Goal: Transaction & Acquisition: Book appointment/travel/reservation

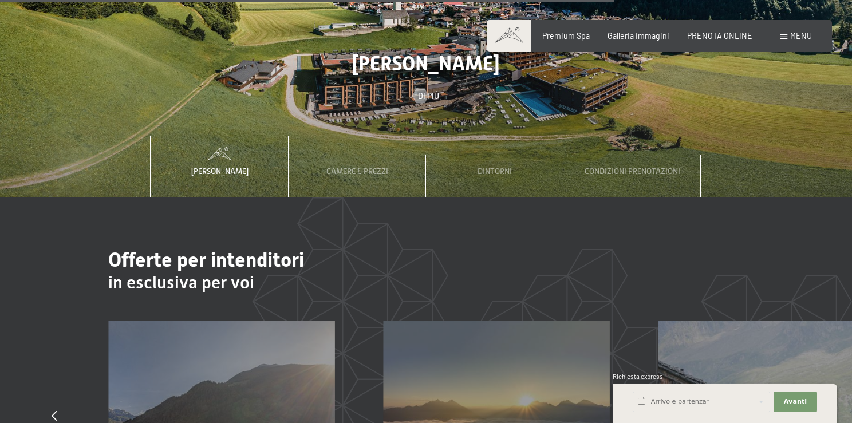
scroll to position [3434, 0]
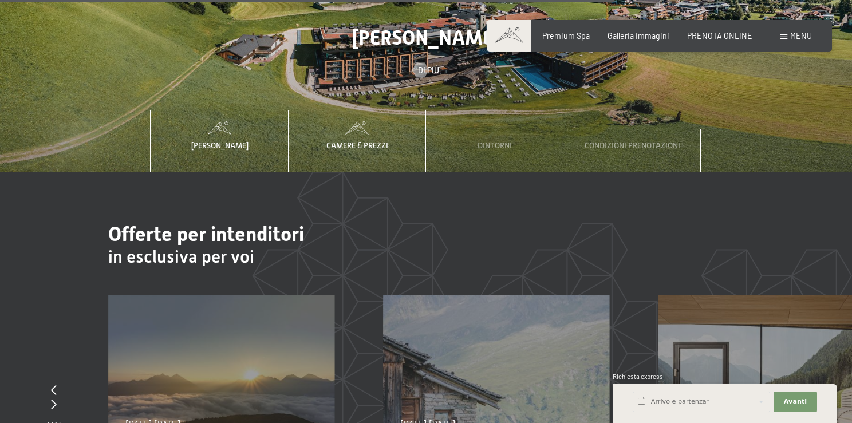
click at [374, 141] on span "Camere & Prezzi" at bounding box center [357, 145] width 62 height 9
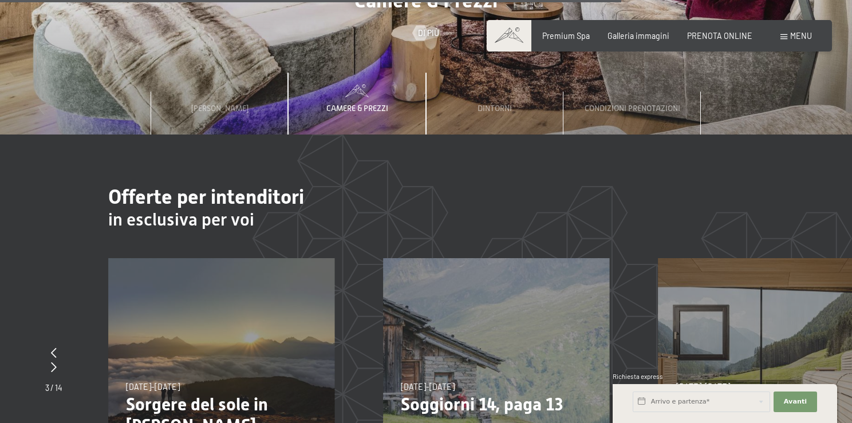
scroll to position [3491, 0]
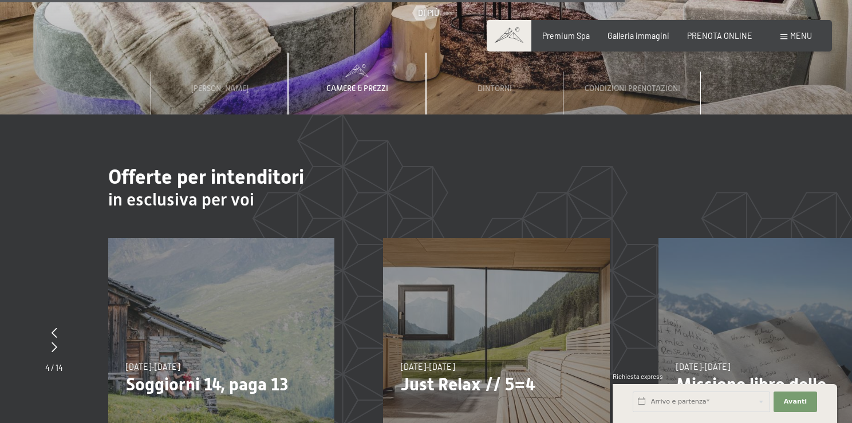
click at [355, 84] on span "Camere & Prezzi" at bounding box center [357, 88] width 62 height 9
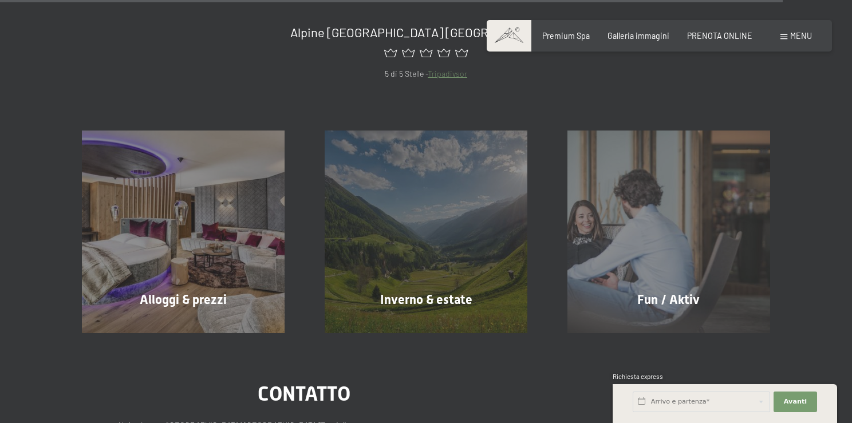
scroll to position [4464, 0]
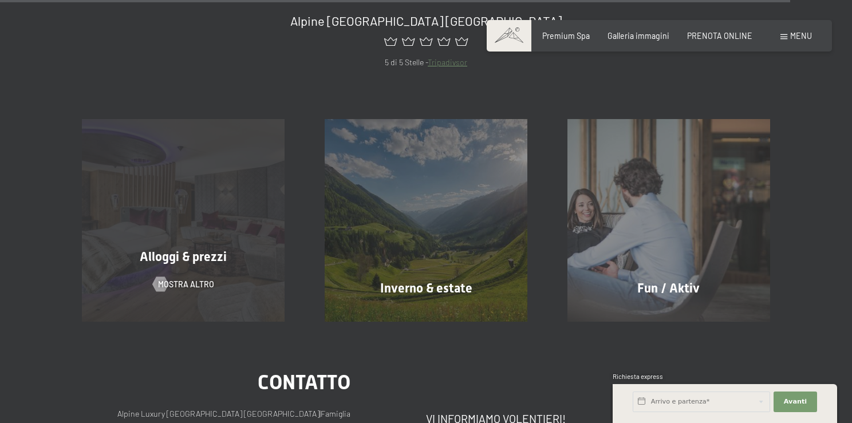
click at [201, 197] on div "Alloggi & prezzi mostra altro" at bounding box center [183, 220] width 243 height 202
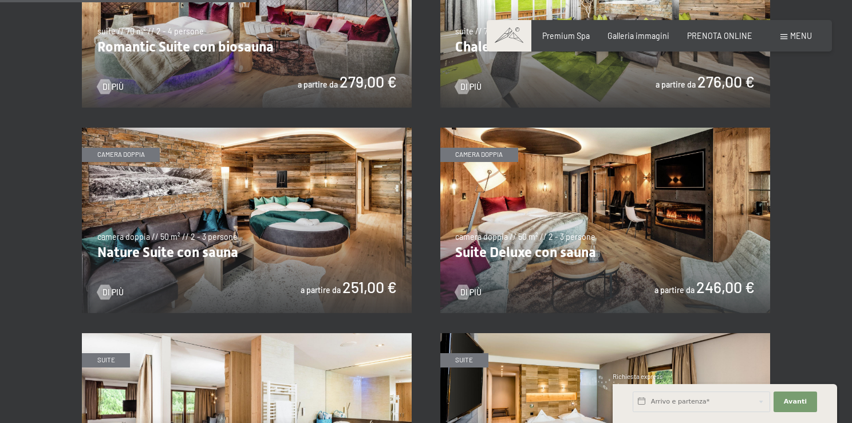
scroll to position [973, 0]
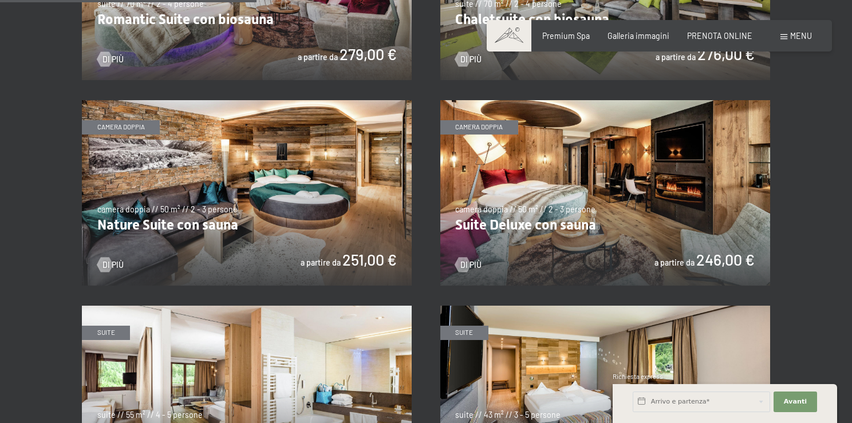
click at [639, 197] on img at bounding box center [605, 192] width 330 height 185
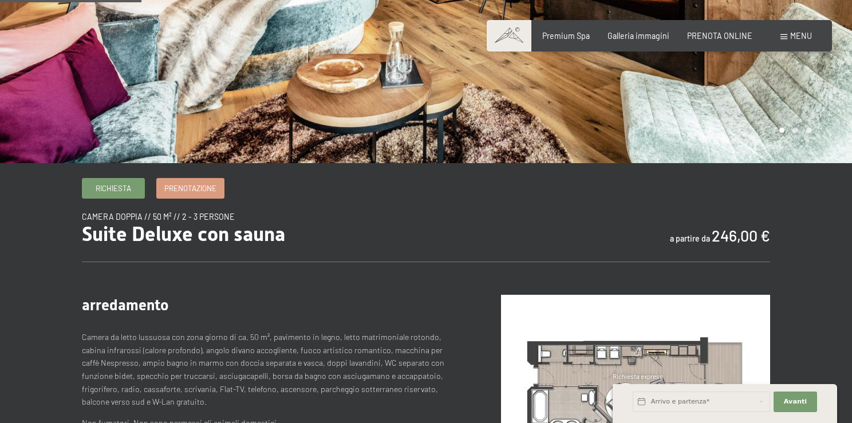
scroll to position [229, 0]
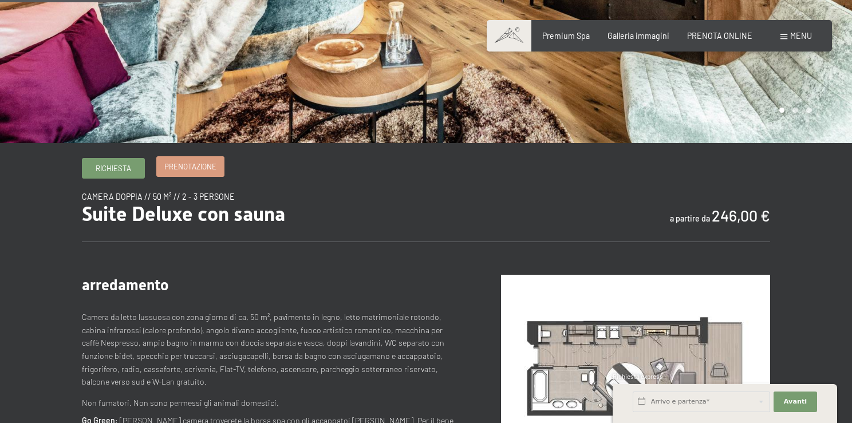
click at [193, 168] on span "Prenotazione" at bounding box center [190, 166] width 52 height 10
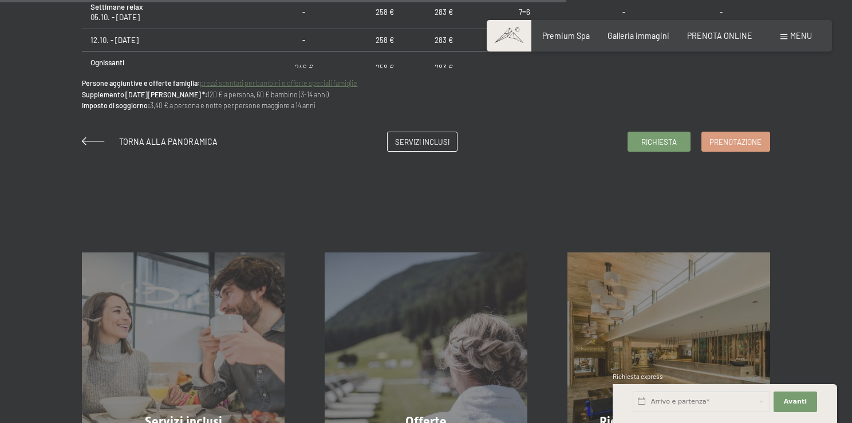
scroll to position [0, 0]
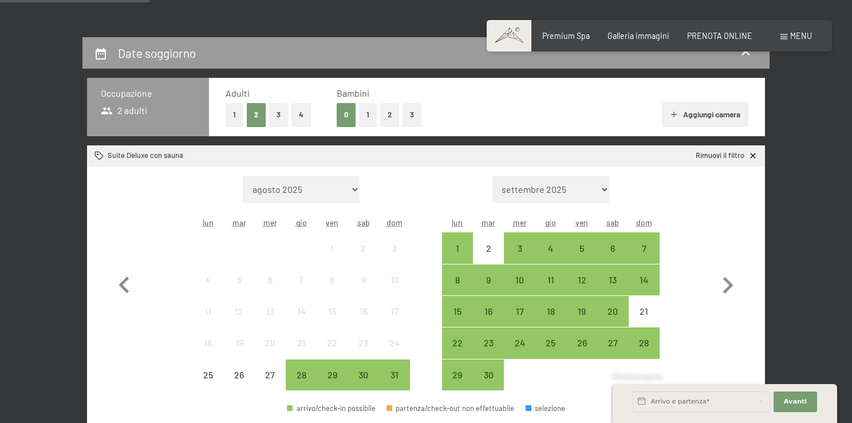
scroll to position [229, 0]
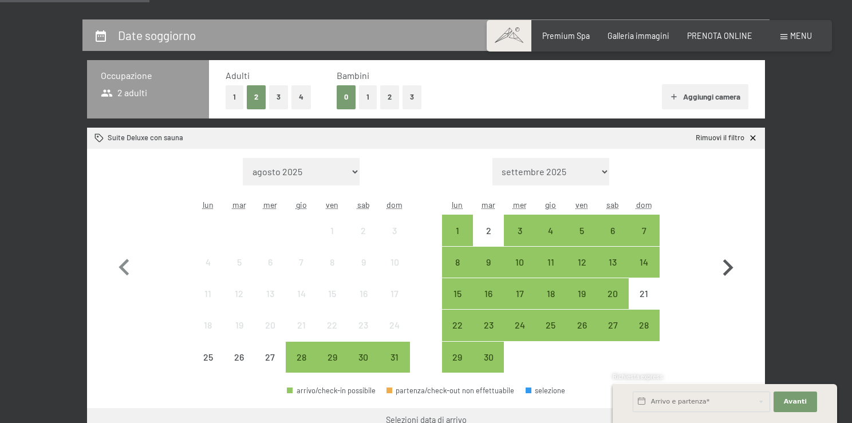
click at [719, 271] on icon "button" at bounding box center [727, 267] width 33 height 33
select select "2025-09-01"
select select "2025-10-01"
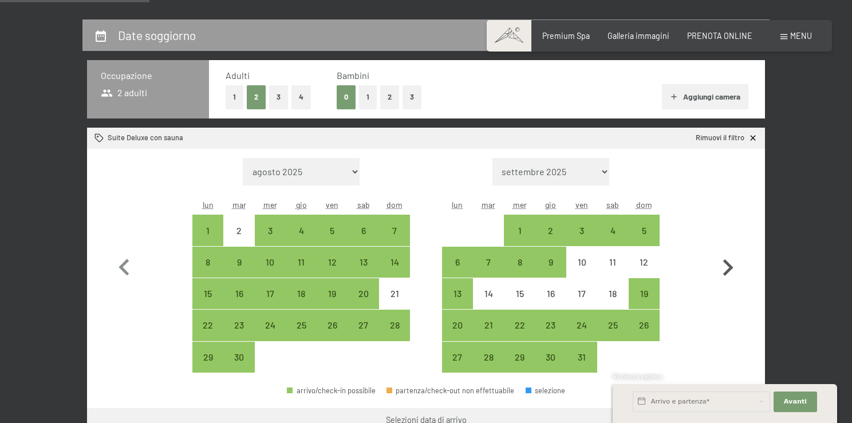
click at [719, 271] on icon "button" at bounding box center [727, 267] width 33 height 33
select select "2025-10-01"
select select "2025-11-01"
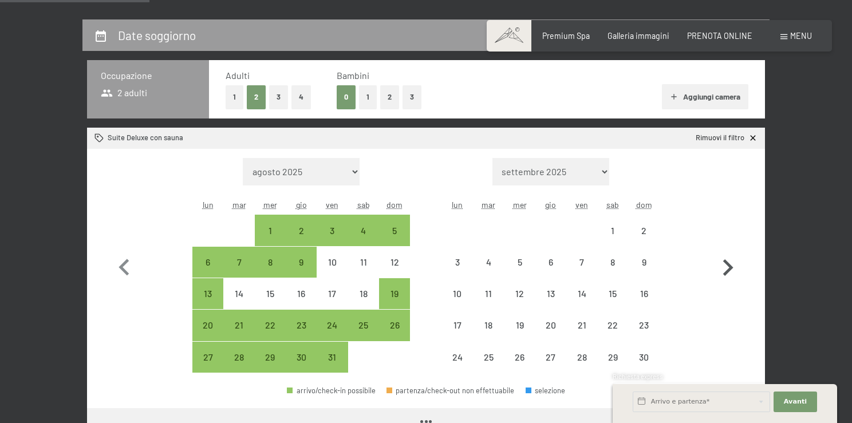
select select "2025-10-01"
select select "2025-11-01"
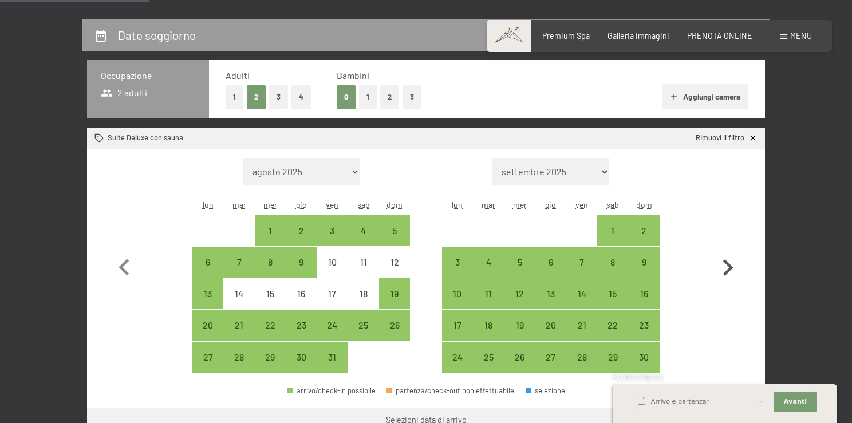
click at [719, 271] on icon "button" at bounding box center [727, 267] width 33 height 33
select select "2025-11-01"
select select "2025-12-01"
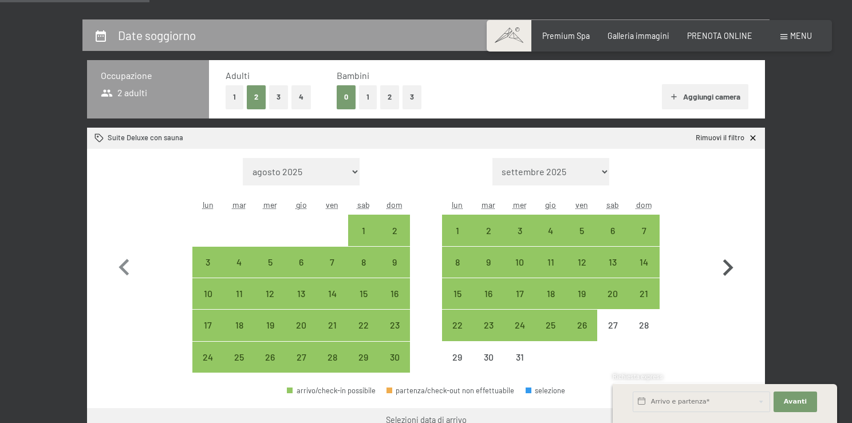
click at [719, 271] on icon "button" at bounding box center [727, 267] width 33 height 33
select select "2025-12-01"
select select "2026-01-01"
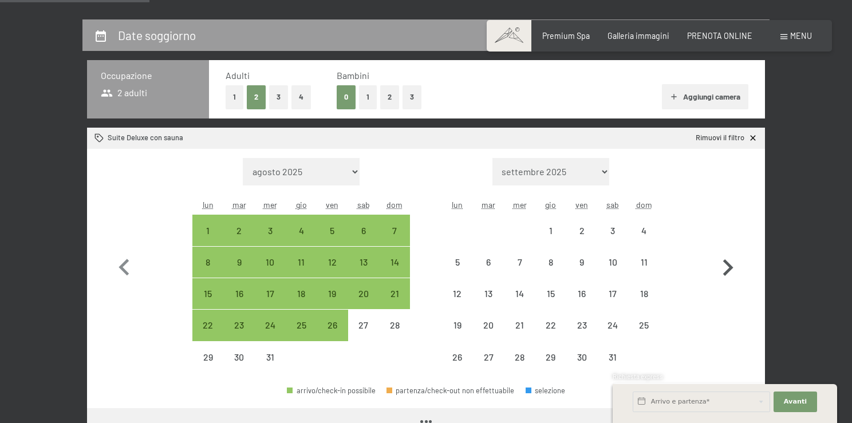
select select "2025-12-01"
select select "2026-01-01"
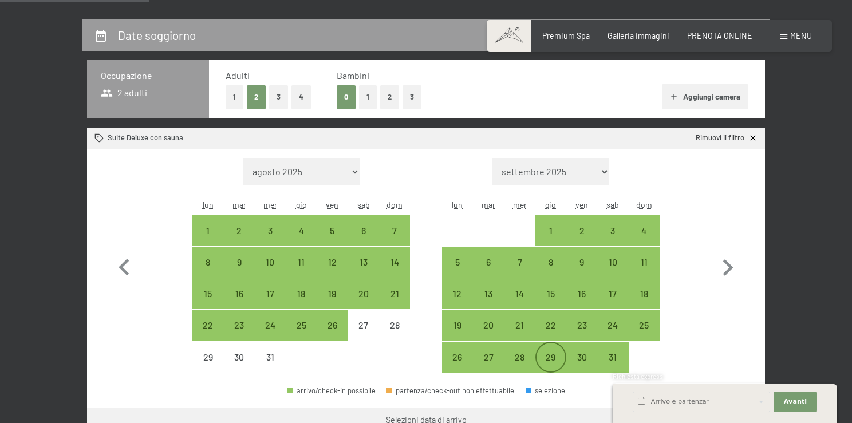
click at [547, 357] on div "29" at bounding box center [550, 367] width 29 height 29
select select "2025-12-01"
select select "2026-01-01"
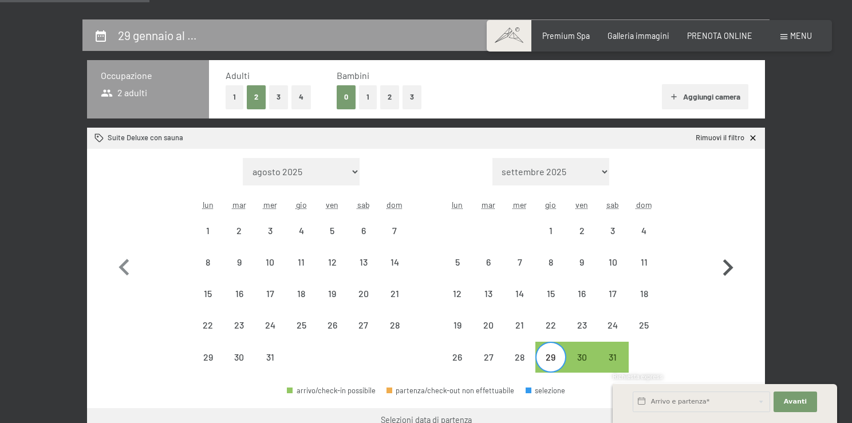
click at [728, 271] on icon "button" at bounding box center [728, 267] width 10 height 17
select select "2026-01-01"
select select "2026-02-01"
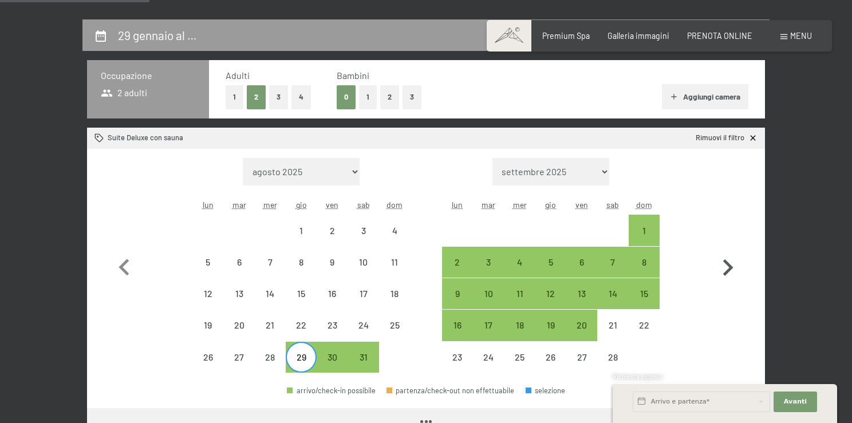
select select "2026-01-01"
select select "2026-02-01"
click at [492, 268] on div "3" at bounding box center [488, 272] width 29 height 29
select select "2026-01-01"
select select "2026-02-01"
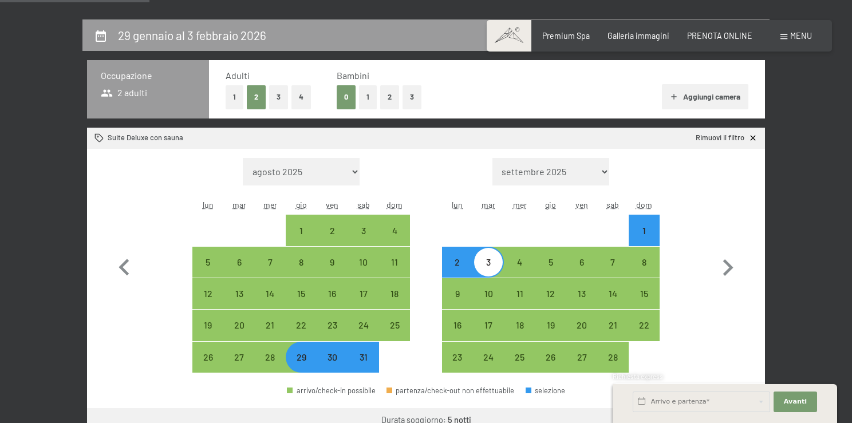
click at [648, 226] on div "1" at bounding box center [644, 240] width 29 height 29
select select "2026-01-01"
select select "2026-02-01"
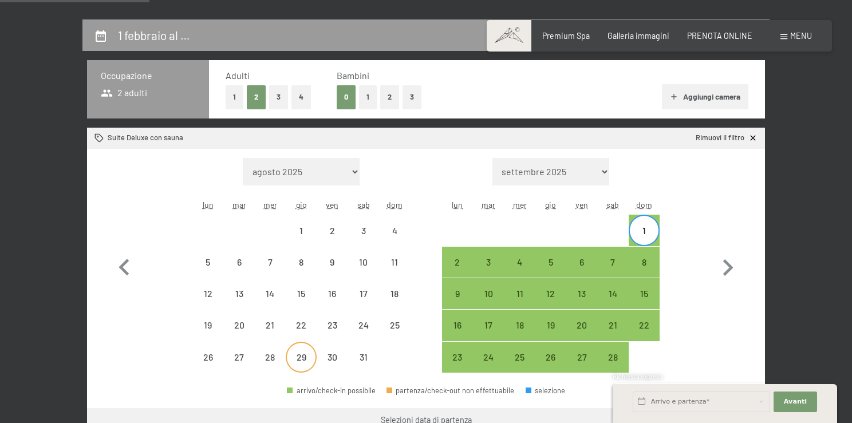
click at [300, 358] on div "29" at bounding box center [301, 367] width 29 height 29
select select "2026-01-01"
select select "2026-02-01"
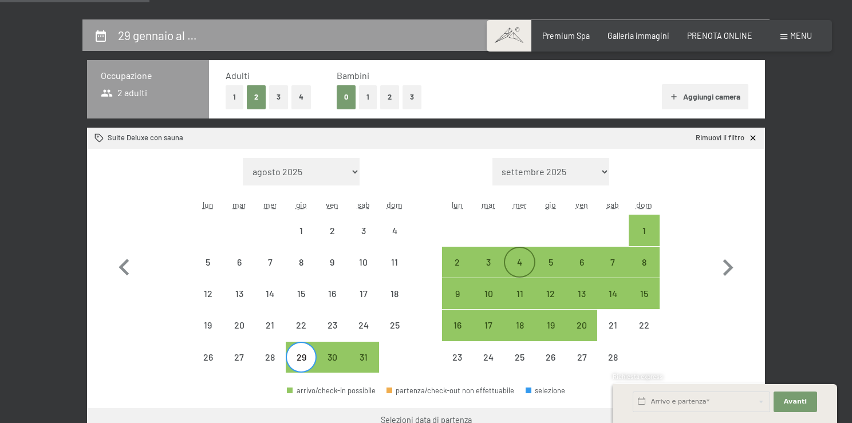
click at [520, 263] on div "4" at bounding box center [519, 272] width 29 height 29
select select "2026-01-01"
select select "2026-02-01"
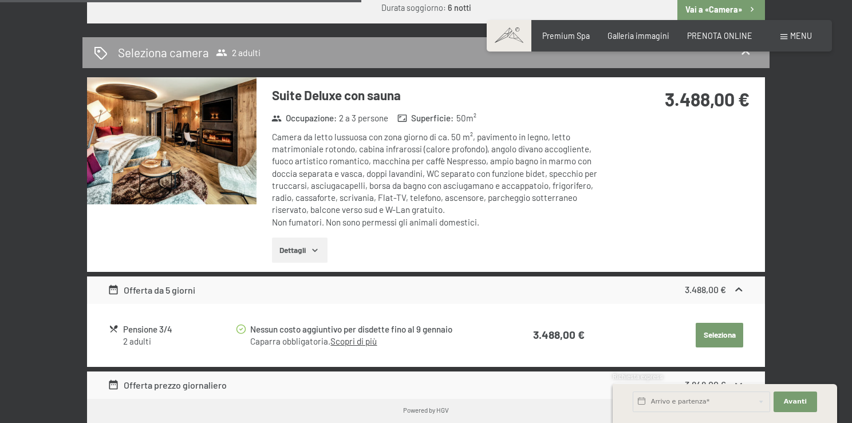
scroll to position [623, 0]
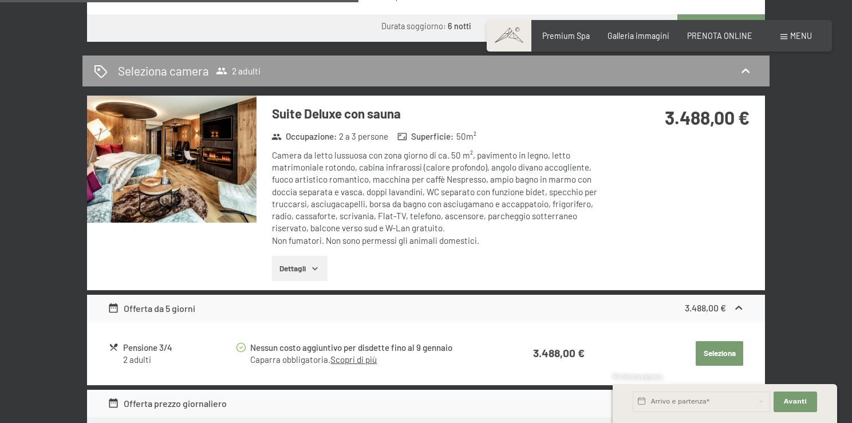
click at [315, 268] on icon "button" at bounding box center [314, 268] width 9 height 9
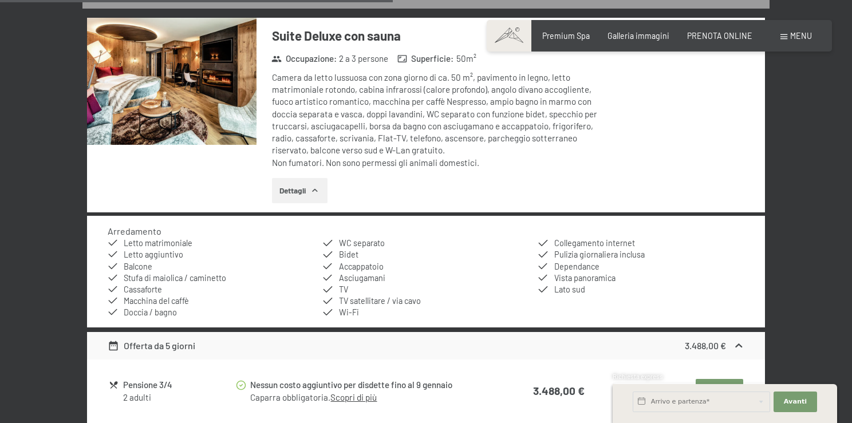
scroll to position [737, 0]
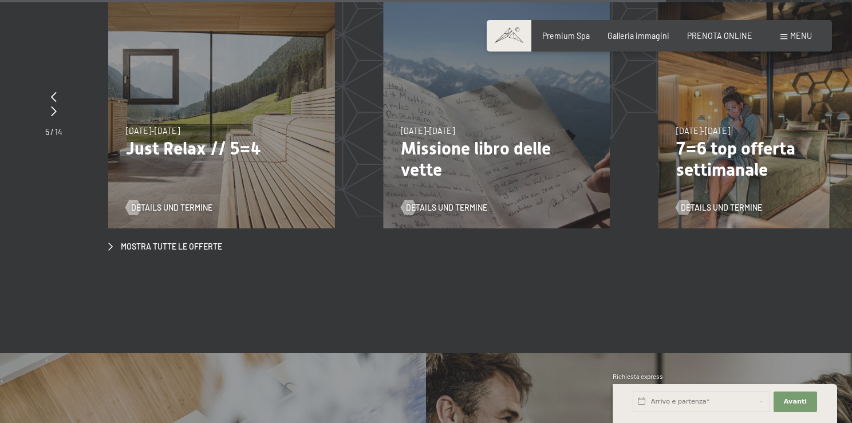
scroll to position [3720, 0]
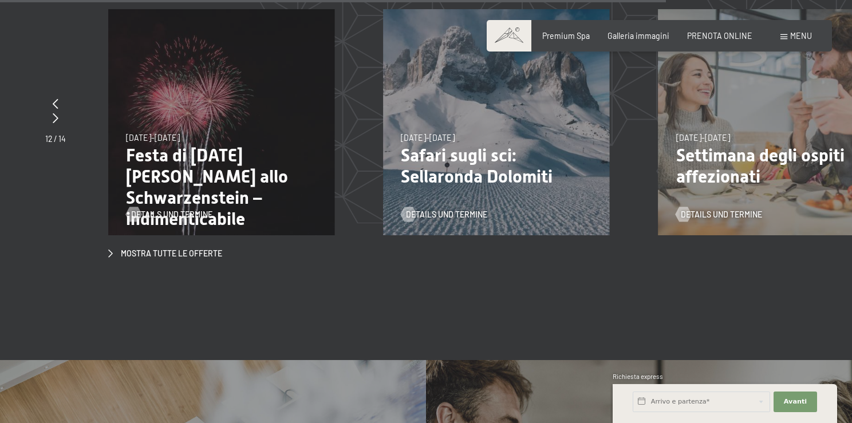
click at [442, 145] on p "Safari sugli sci: Sellaronda Dolomiti" at bounding box center [496, 166] width 191 height 42
click at [517, 145] on p "Safari sugli sci: Sellaronda Dolomiti" at bounding box center [496, 166] width 191 height 42
click at [490, 209] on span "Details und Termine" at bounding box center [457, 214] width 81 height 11
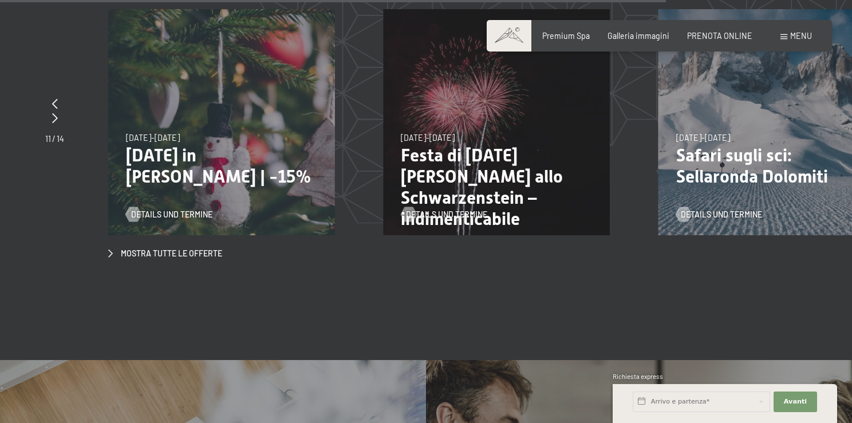
click at [718, 145] on p "Safari sugli sci: Sellaronda Dolomiti" at bounding box center [771, 166] width 191 height 42
click at [718, 133] on span "[DATE]-[DATE]" at bounding box center [703, 138] width 54 height 10
click at [739, 145] on p "Safari sugli sci: Sellaronda Dolomiti" at bounding box center [771, 166] width 191 height 42
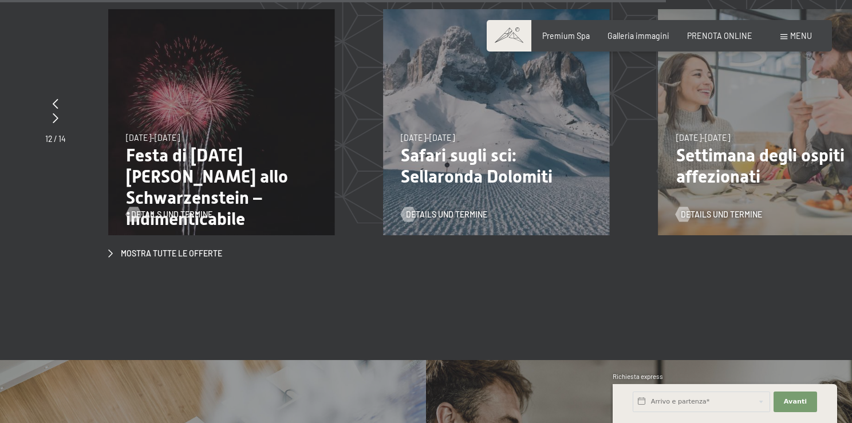
click at [517, 60] on div "24/1/2026-9/2/2026 24/1/2026-9/2/2026 Safari sugli sci: Sellaronda Dolomiti Det…" at bounding box center [496, 122] width 226 height 226
click at [517, 62] on div "24/1/2026-9/2/2026 24/1/2026-9/2/2026 Safari sugli sci: Sellaronda Dolomiti Det…" at bounding box center [496, 122] width 226 height 226
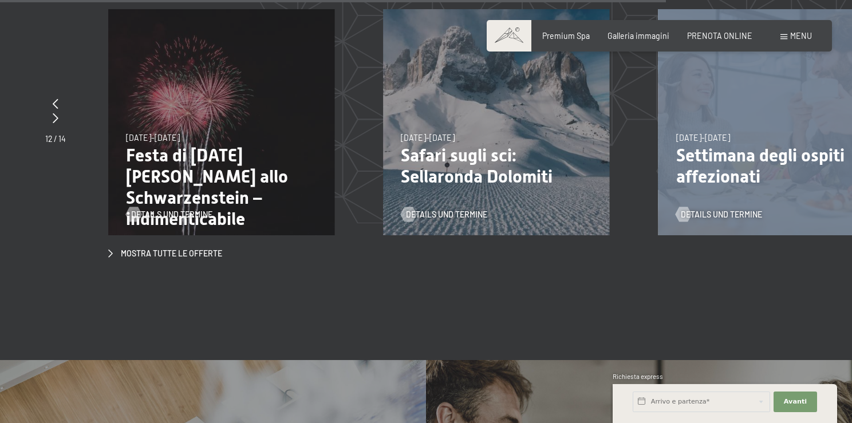
click at [517, 62] on div "24/1/2026-9/2/2026 24/1/2026-9/2/2026 Safari sugli sci: Sellaronda Dolomiti Det…" at bounding box center [496, 122] width 226 height 226
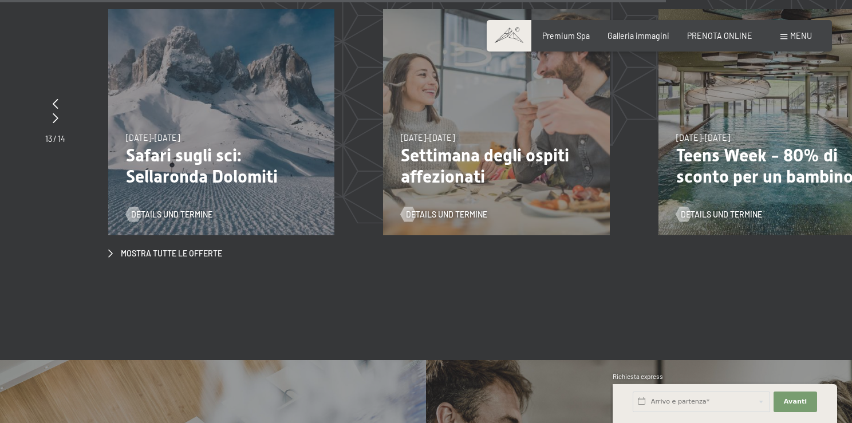
click at [220, 145] on p "Safari sugli sci: Sellaronda Dolomiti" at bounding box center [221, 166] width 191 height 42
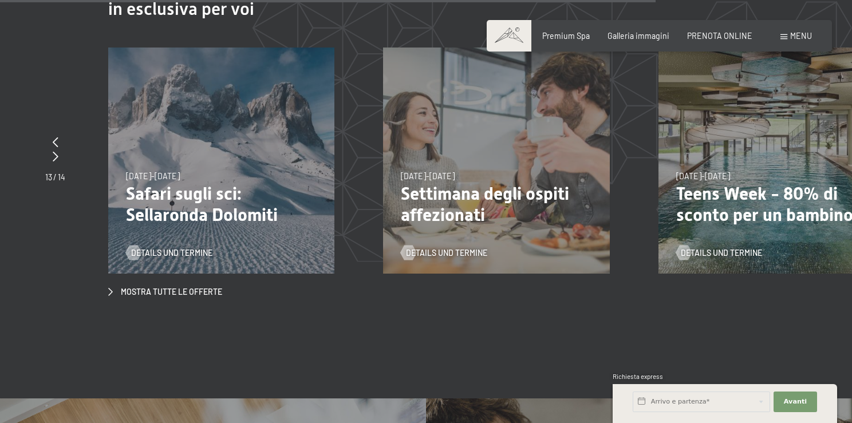
scroll to position [3663, 0]
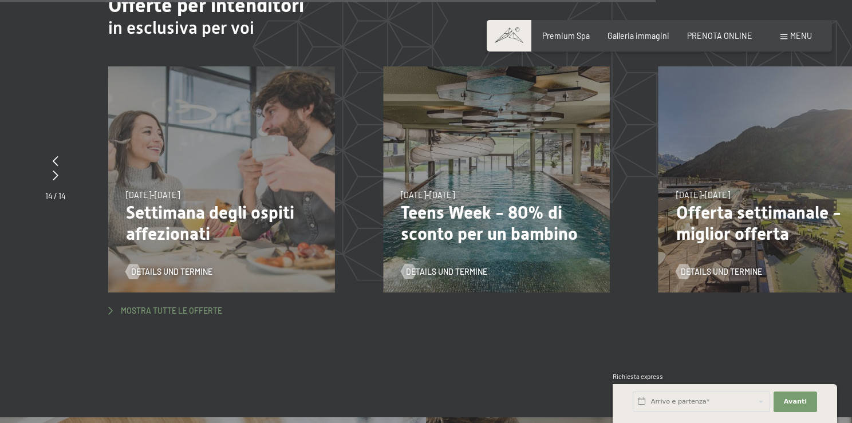
click at [176, 305] on span "Mostra tutte le offerte" at bounding box center [171, 310] width 101 height 11
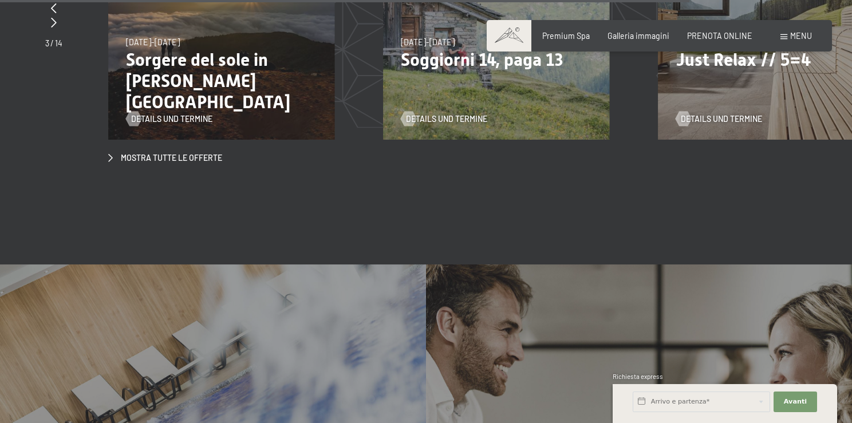
scroll to position [3811, 0]
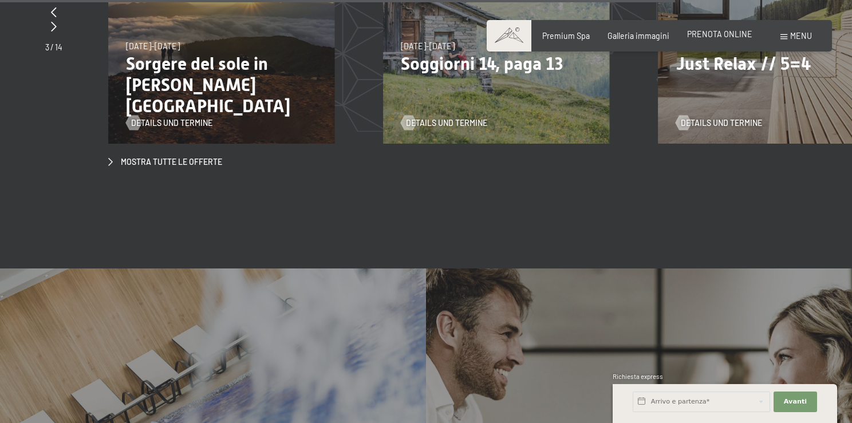
click at [719, 33] on span "PRENOTA ONLINE" at bounding box center [719, 34] width 65 height 10
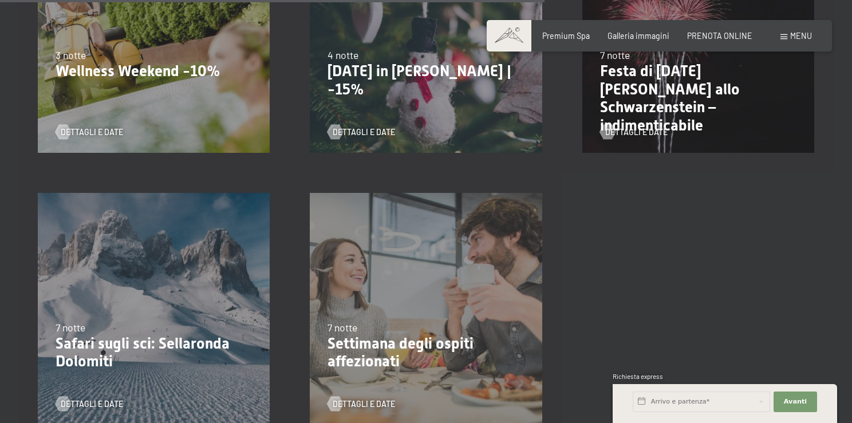
scroll to position [1259, 0]
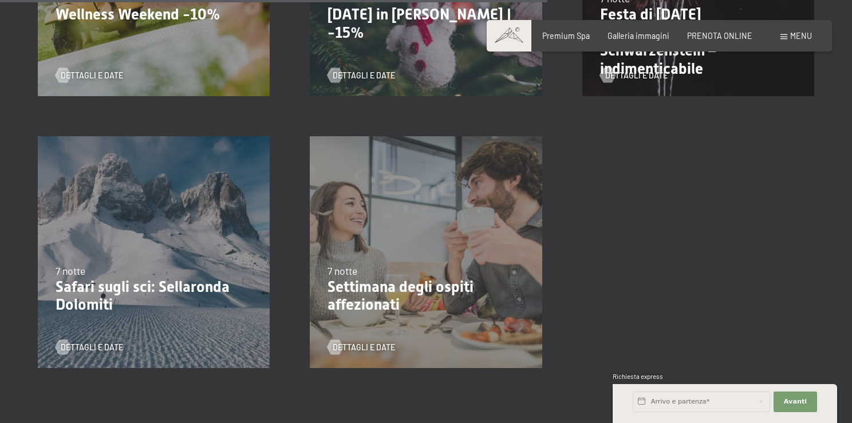
click at [156, 329] on div "Dettagli e Date" at bounding box center [150, 340] width 189 height 26
click at [177, 320] on div "[DATE]-[DATE] 7 notte Safari sugli sci: Sellaronda Dolomiti Dettagli e Date" at bounding box center [154, 252] width 272 height 272
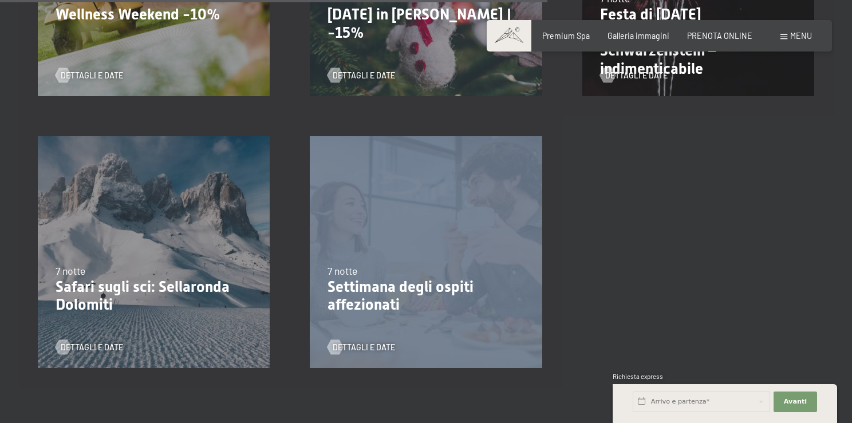
click at [177, 320] on div "[DATE]-[DATE] 7 notte Safari sugli sci: Sellaronda Dolomiti Dettagli e Date" at bounding box center [154, 252] width 272 height 272
click at [177, 320] on div "24/1/2026-9/2/2026 7 notte Safari sugli sci: Sellaronda Dolomiti Dettagli e Date" at bounding box center [154, 252] width 272 height 272
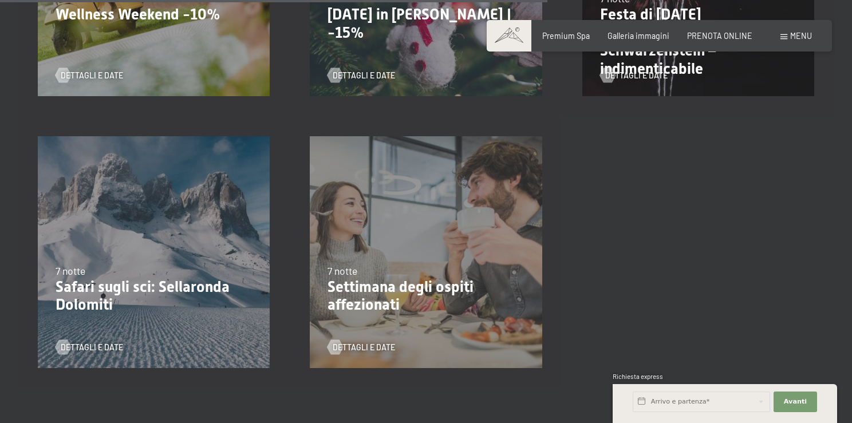
click at [177, 320] on div "24/1/2026-9/2/2026 7 notte Safari sugli sci: Sellaronda Dolomiti Dettagli e Date" at bounding box center [154, 252] width 272 height 272
click at [174, 321] on div "24/1/2026-9/2/2026 7 notte Safari sugli sci: Sellaronda Dolomiti Dettagli e Date" at bounding box center [154, 252] width 272 height 272
click at [171, 323] on div "24/1/2026-9/2/2026 7 notte Safari sugli sci: Sellaronda Dolomiti Dettagli e Date" at bounding box center [154, 252] width 272 height 272
click at [77, 272] on span "7 notte" at bounding box center [71, 270] width 30 height 13
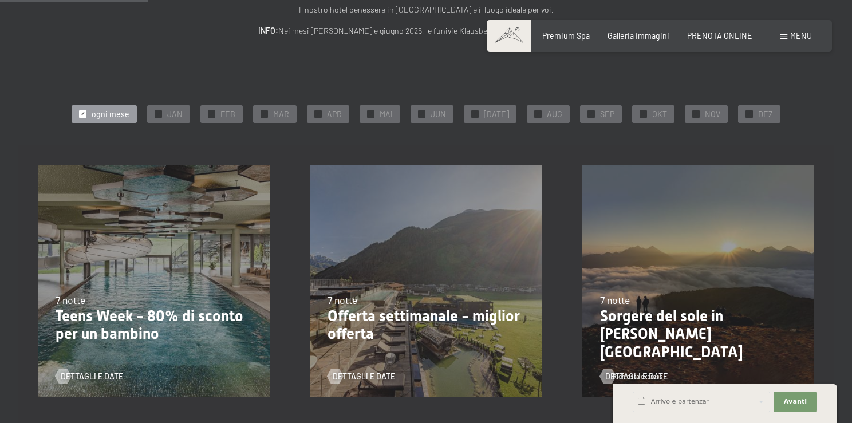
scroll to position [0, 0]
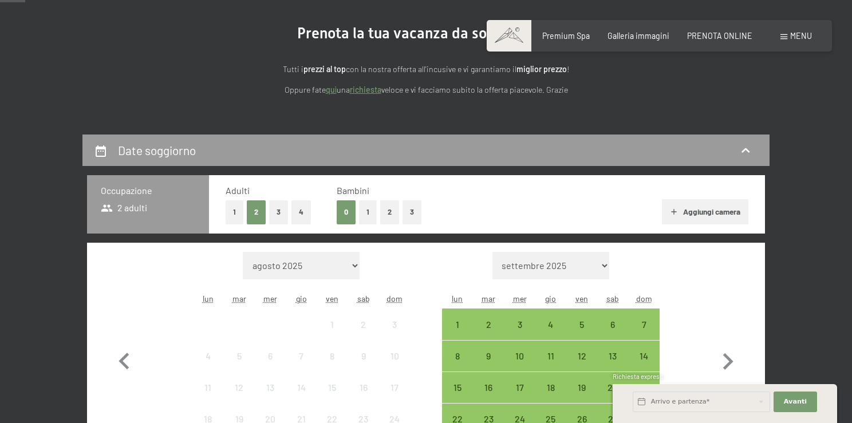
scroll to position [114, 0]
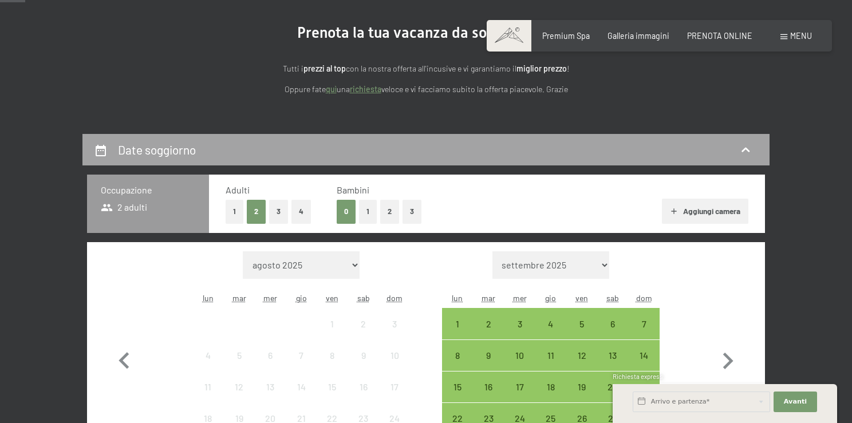
click at [231, 149] on div "Date soggiorno" at bounding box center [426, 149] width 664 height 17
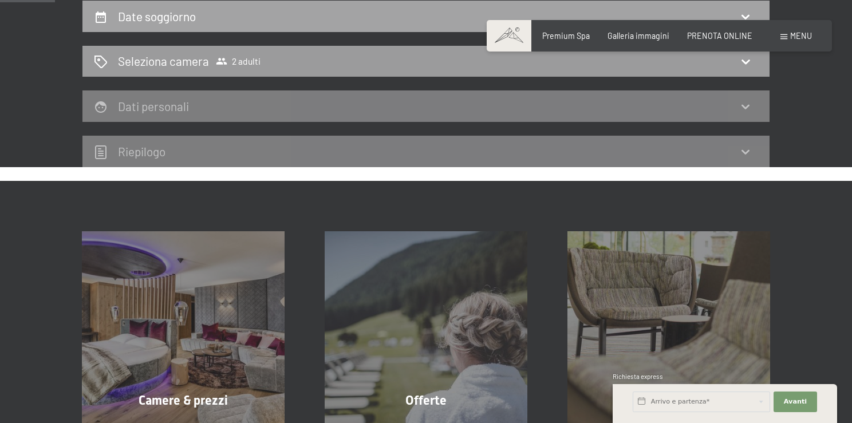
click at [225, 7] on div "Date soggiorno" at bounding box center [425, 16] width 687 height 31
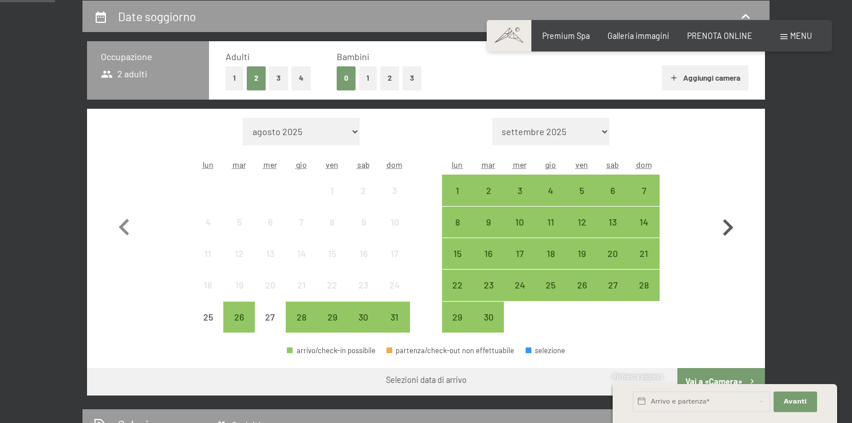
click at [727, 229] on icon "button" at bounding box center [728, 227] width 10 height 17
select select "[DATE]"
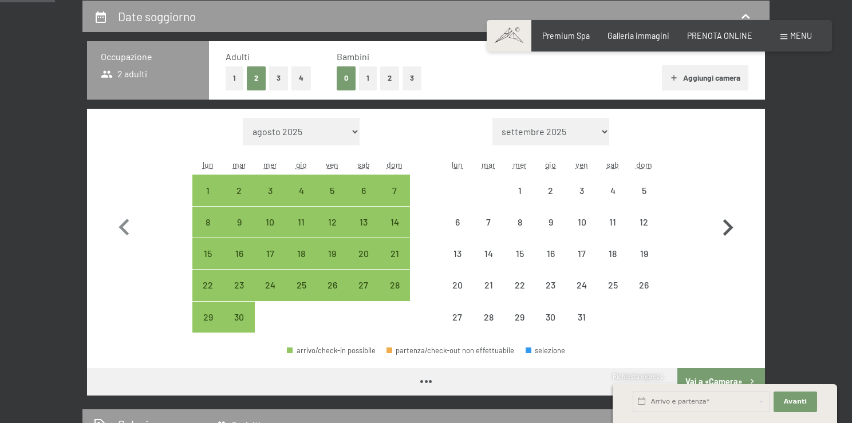
click at [724, 230] on icon "button" at bounding box center [727, 227] width 33 height 33
select select "[DATE]"
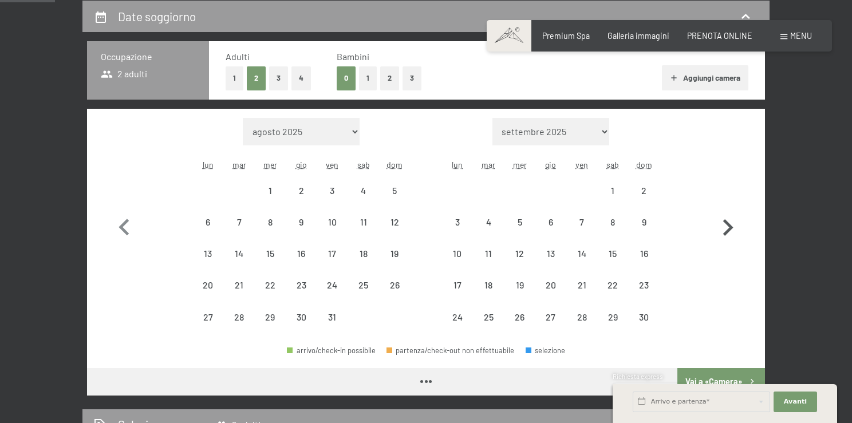
select select "[DATE]"
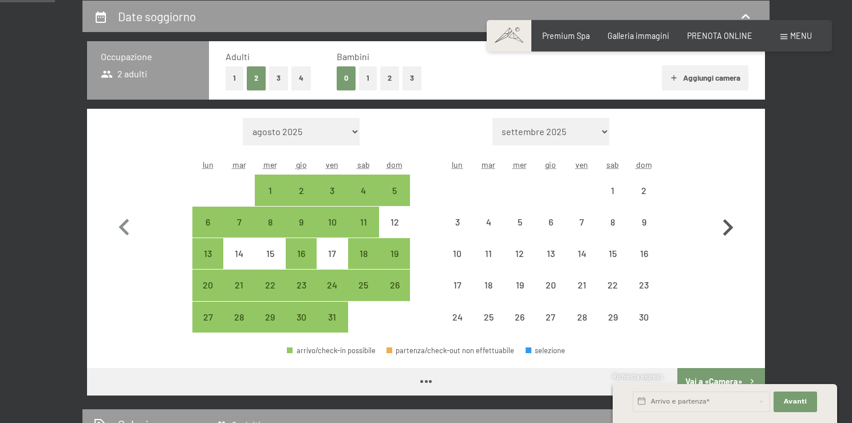
click at [721, 231] on icon "button" at bounding box center [727, 227] width 33 height 33
select select "[DATE]"
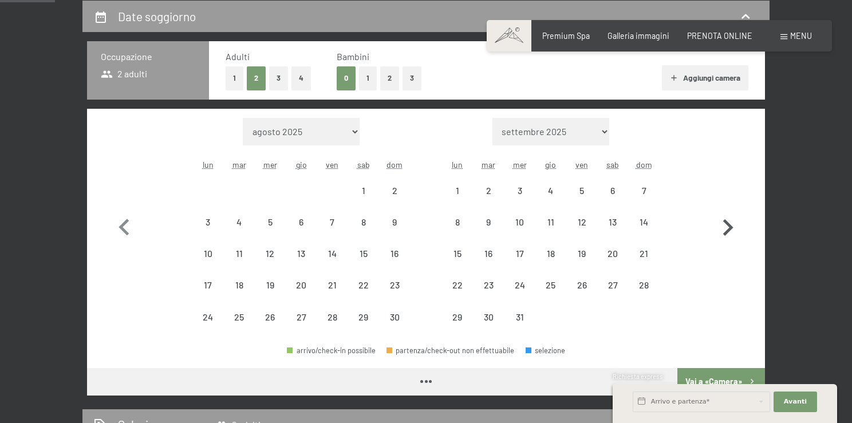
select select "[DATE]"
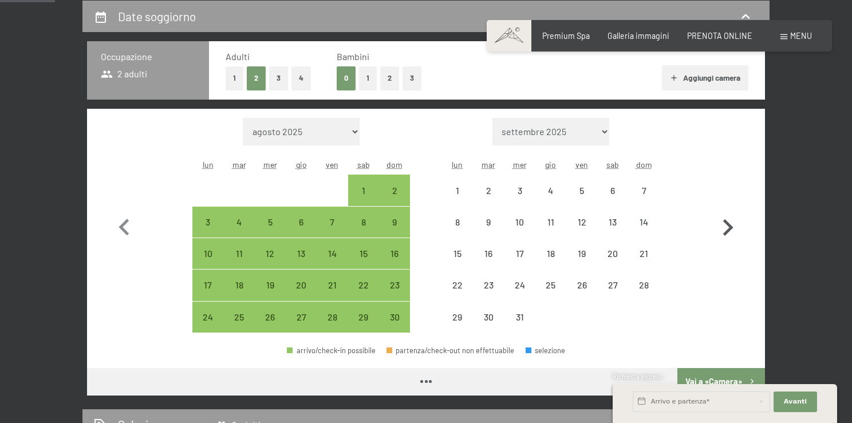
select select "[DATE]"
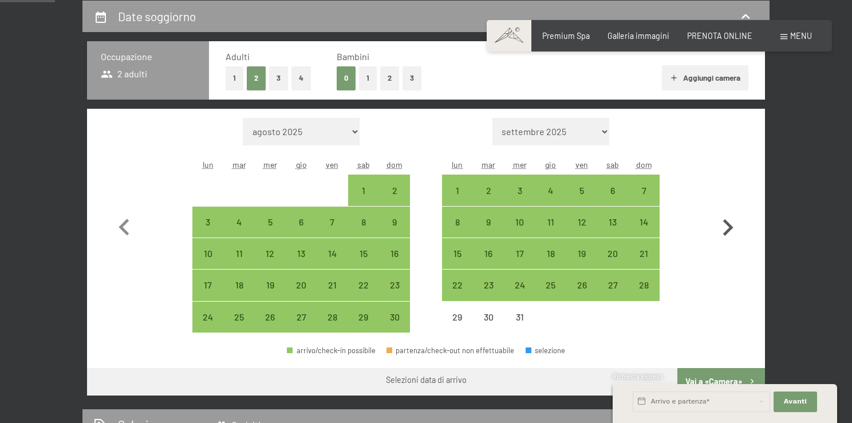
click at [719, 232] on icon "button" at bounding box center [727, 227] width 33 height 33
select select "[DATE]"
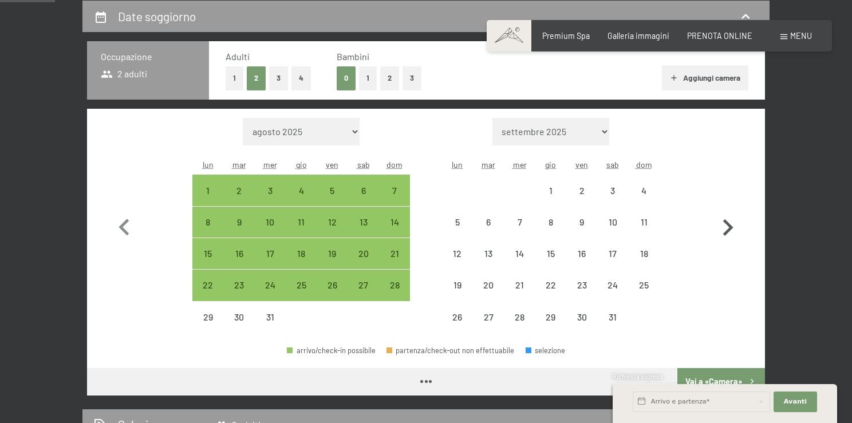
select select "[DATE]"
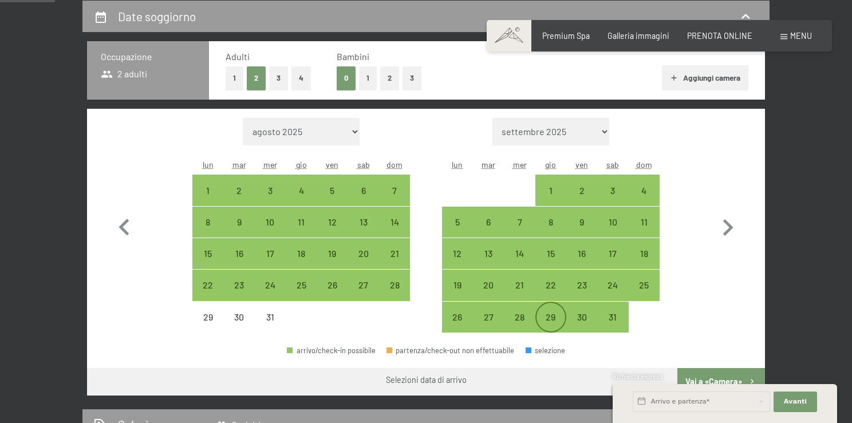
click at [552, 320] on div "29" at bounding box center [550, 326] width 29 height 29
select select "[DATE]"
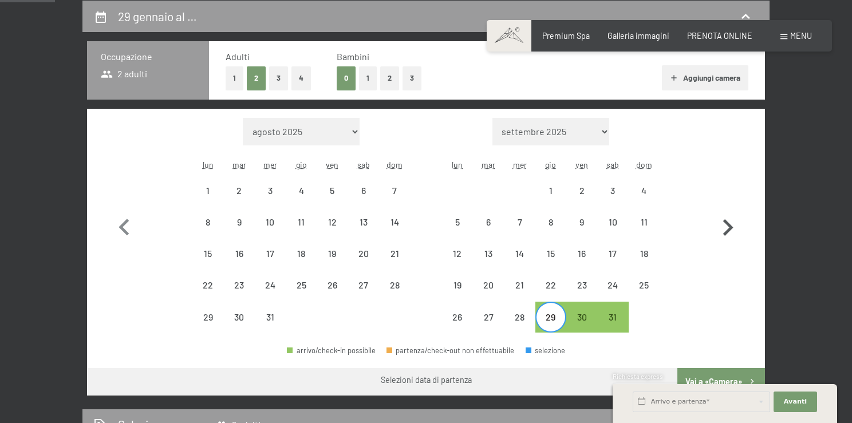
click at [725, 225] on icon "button" at bounding box center [727, 227] width 33 height 33
select select "[DATE]"
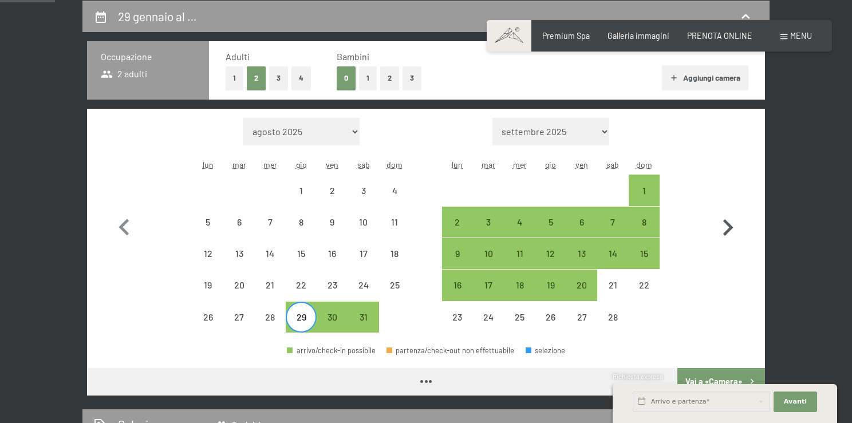
select select "[DATE]"
click at [516, 221] on div "4" at bounding box center [519, 231] width 29 height 29
select select "[DATE]"
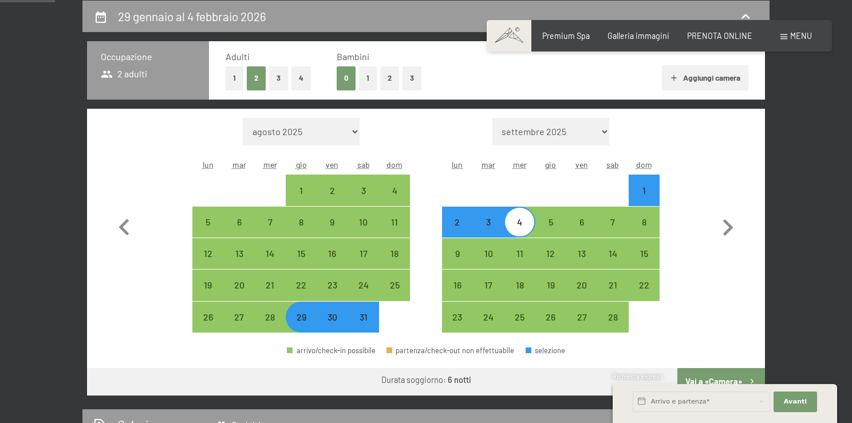
click at [735, 381] on div "Richiesta express" at bounding box center [724, 377] width 224 height 11
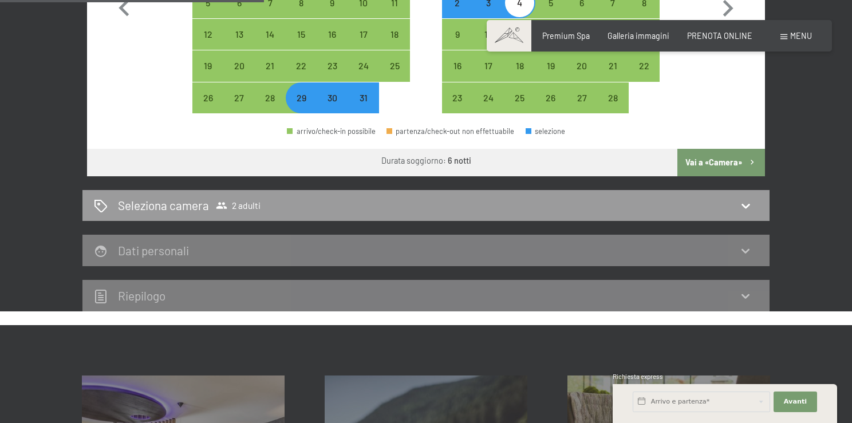
scroll to position [477, 0]
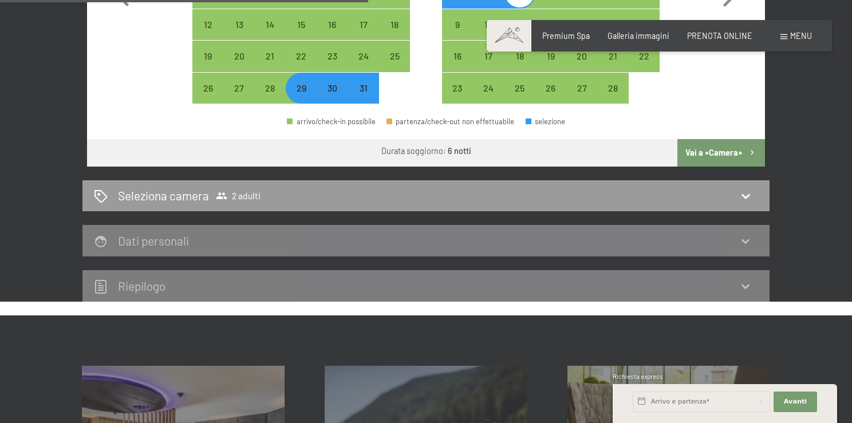
click at [745, 152] on button "Vai a «Camera»" at bounding box center [721, 152] width 88 height 27
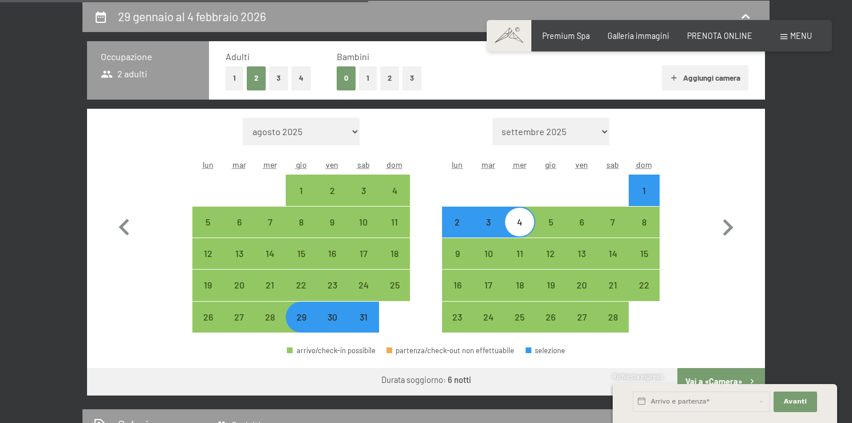
select select "[DATE]"
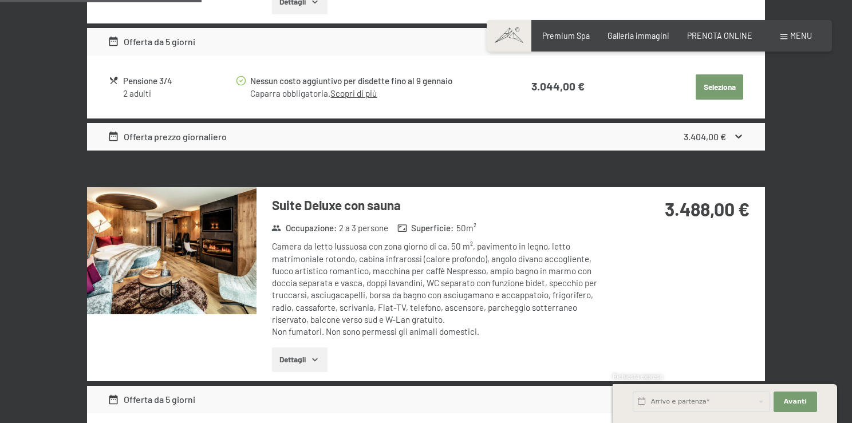
scroll to position [916, 0]
